Goal: Navigation & Orientation: Find specific page/section

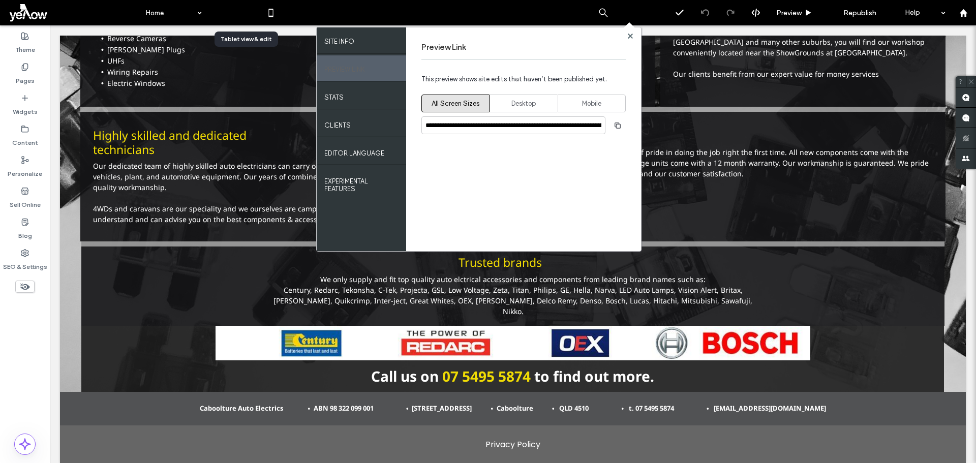
click at [242, 10] on icon at bounding box center [245, 13] width 20 height 20
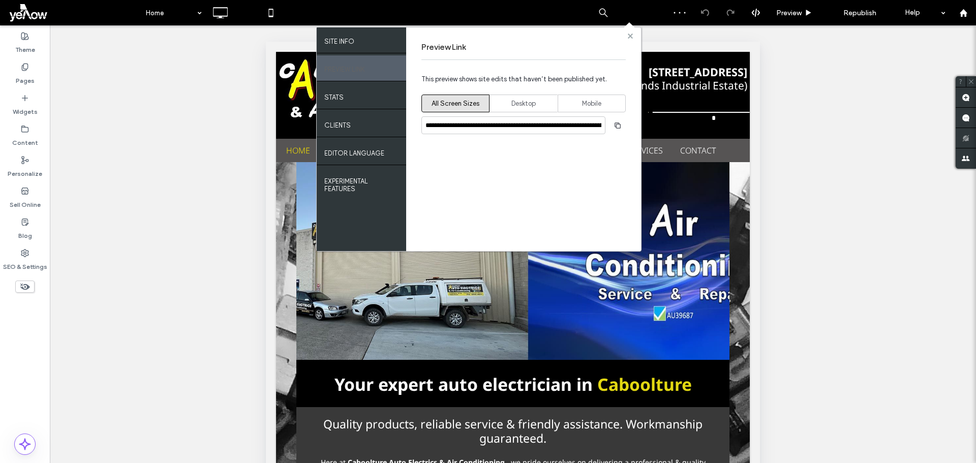
click at [629, 34] on use at bounding box center [629, 35] width 5 height 5
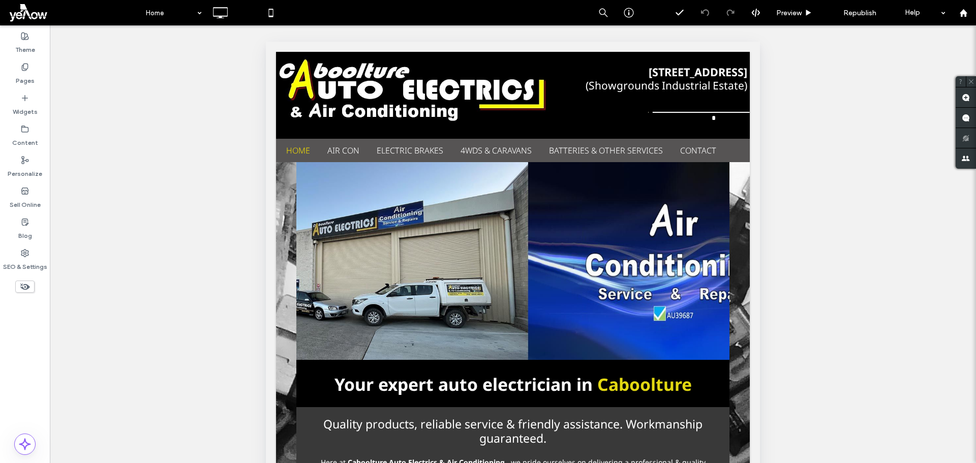
drag, startPoint x: 20, startPoint y: 283, endPoint x: 26, endPoint y: 283, distance: 6.1
click at [22, 283] on icon at bounding box center [24, 286] width 11 height 11
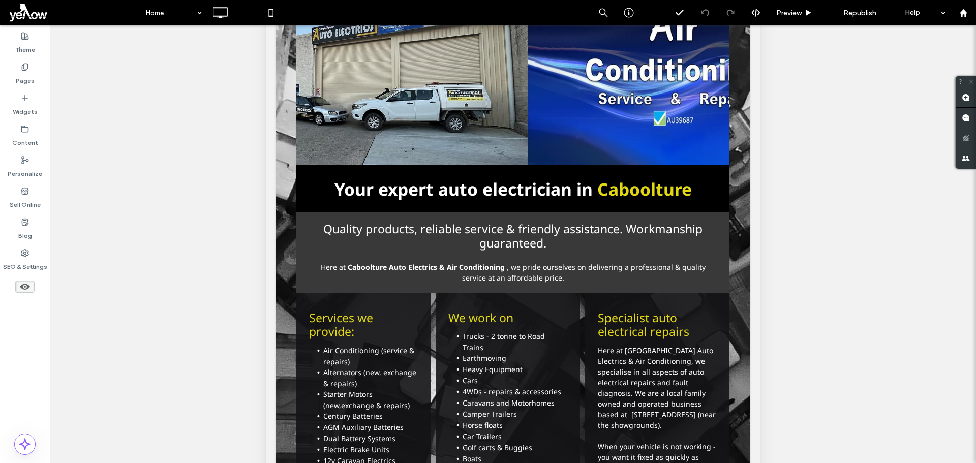
scroll to position [246, 0]
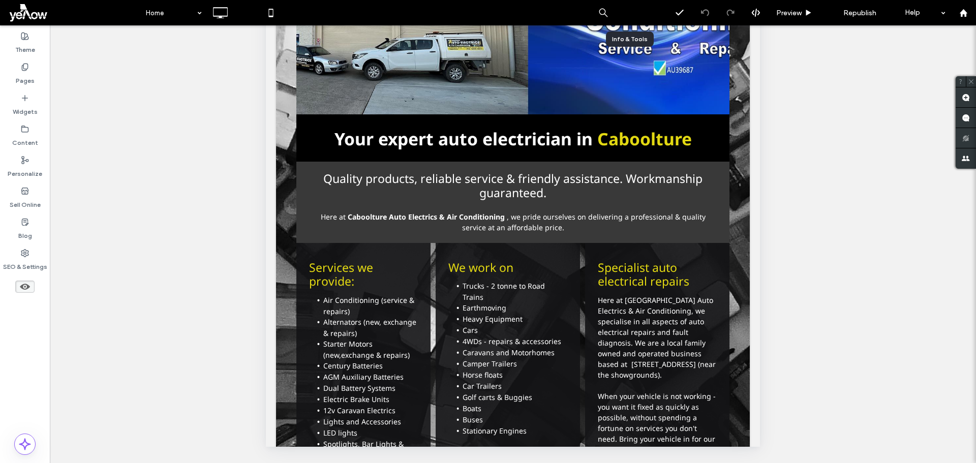
click at [635, 17] on div at bounding box center [628, 13] width 25 height 10
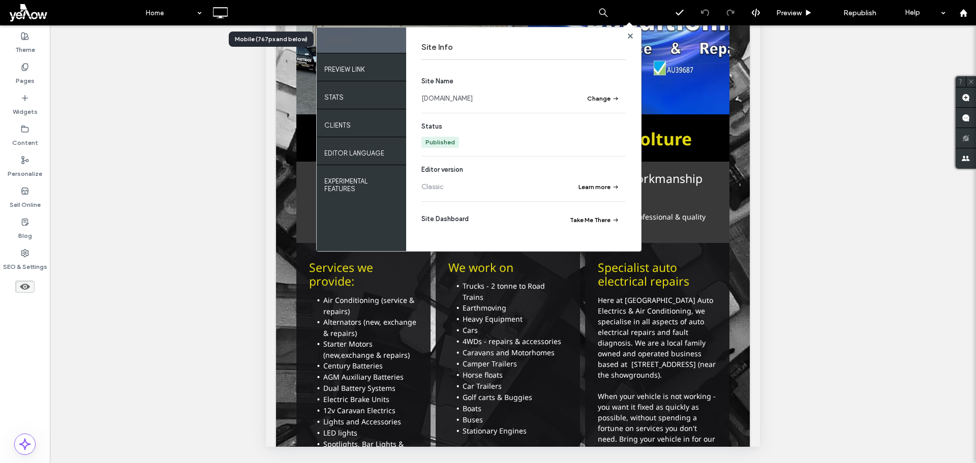
click at [275, 2] on div at bounding box center [270, 12] width 25 height 25
click at [947, 14] on div "Help" at bounding box center [925, 12] width 51 height 25
click at [960, 14] on icon at bounding box center [963, 13] width 9 height 9
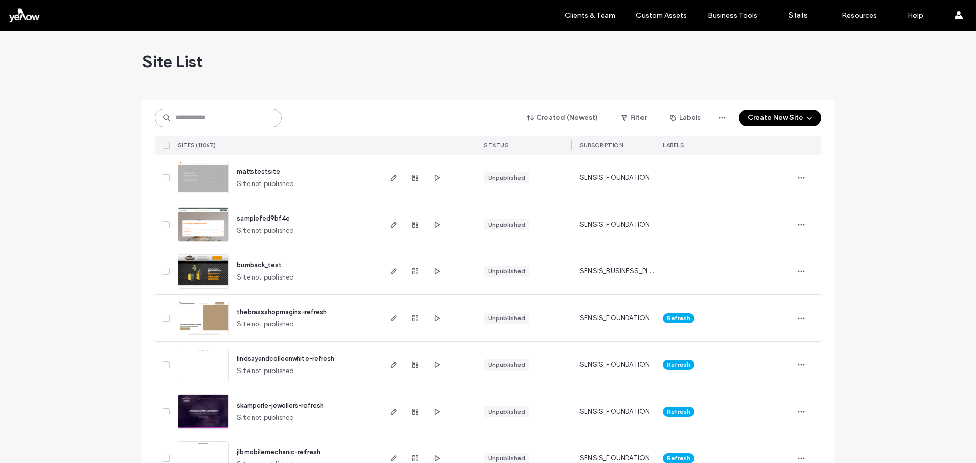
click at [227, 117] on input at bounding box center [218, 118] width 127 height 18
paste input "**********"
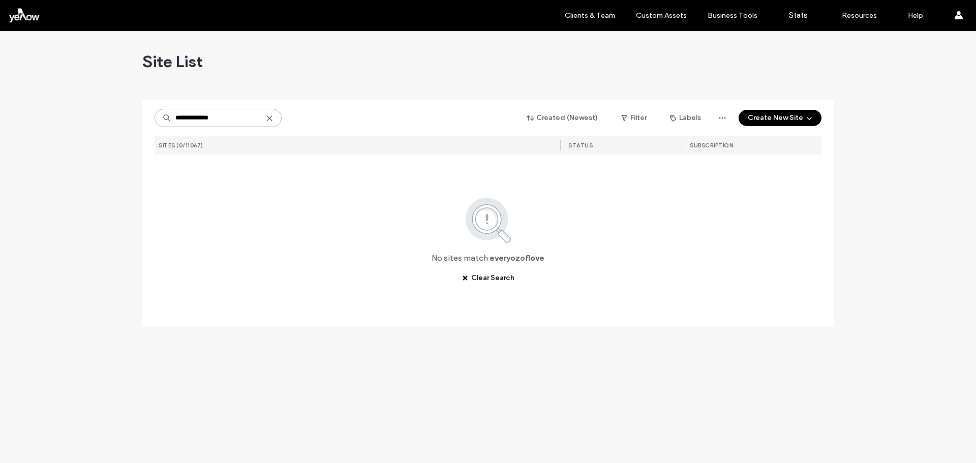
type input "**********"
